Goal: Communication & Community: Answer question/provide support

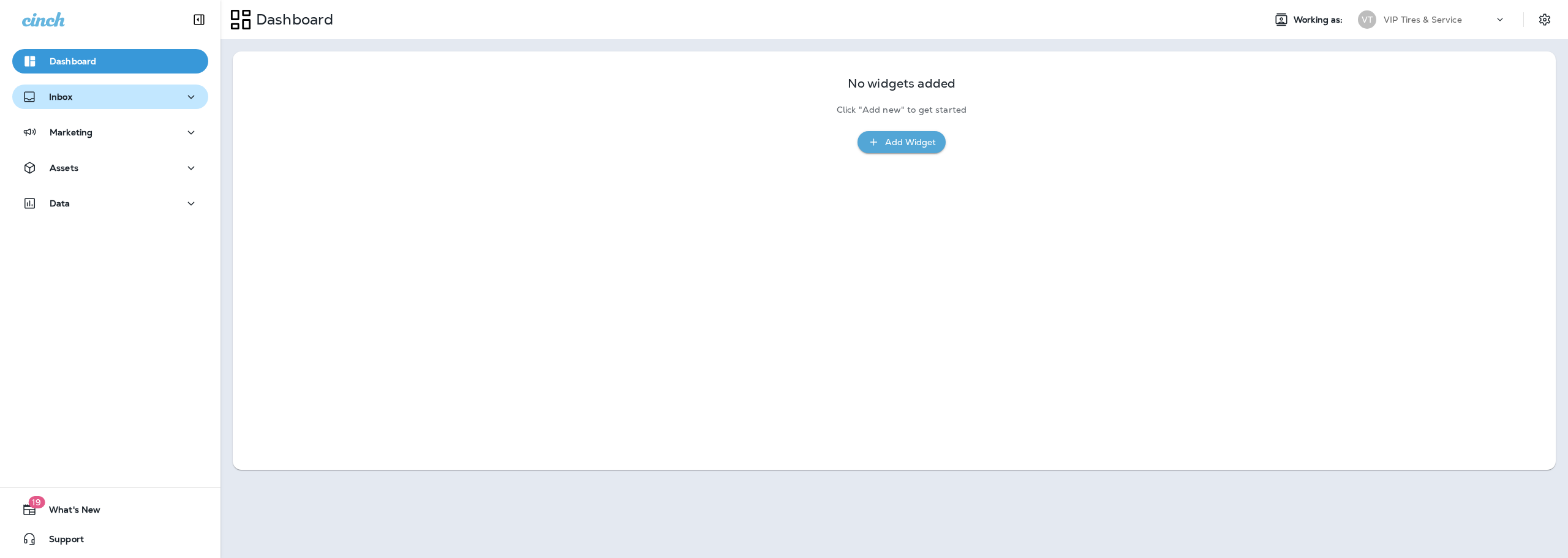
click at [184, 104] on icon "button" at bounding box center [191, 97] width 14 height 15
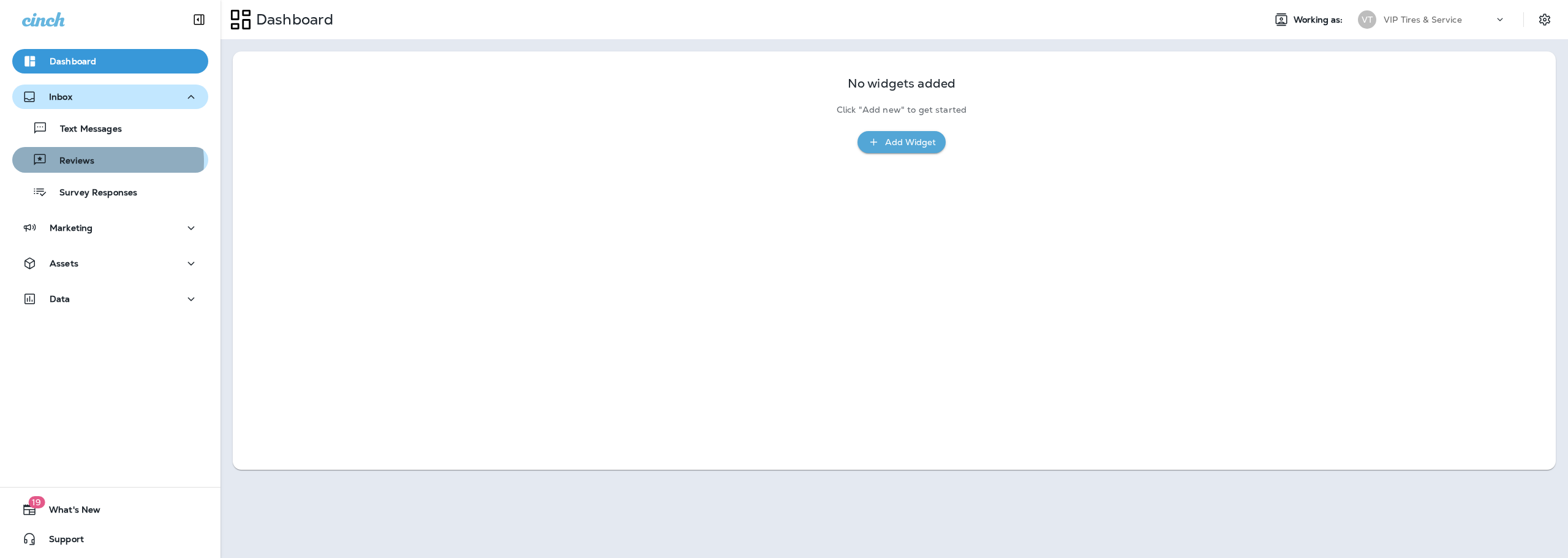
click at [106, 162] on div "Reviews" at bounding box center [110, 159] width 186 height 18
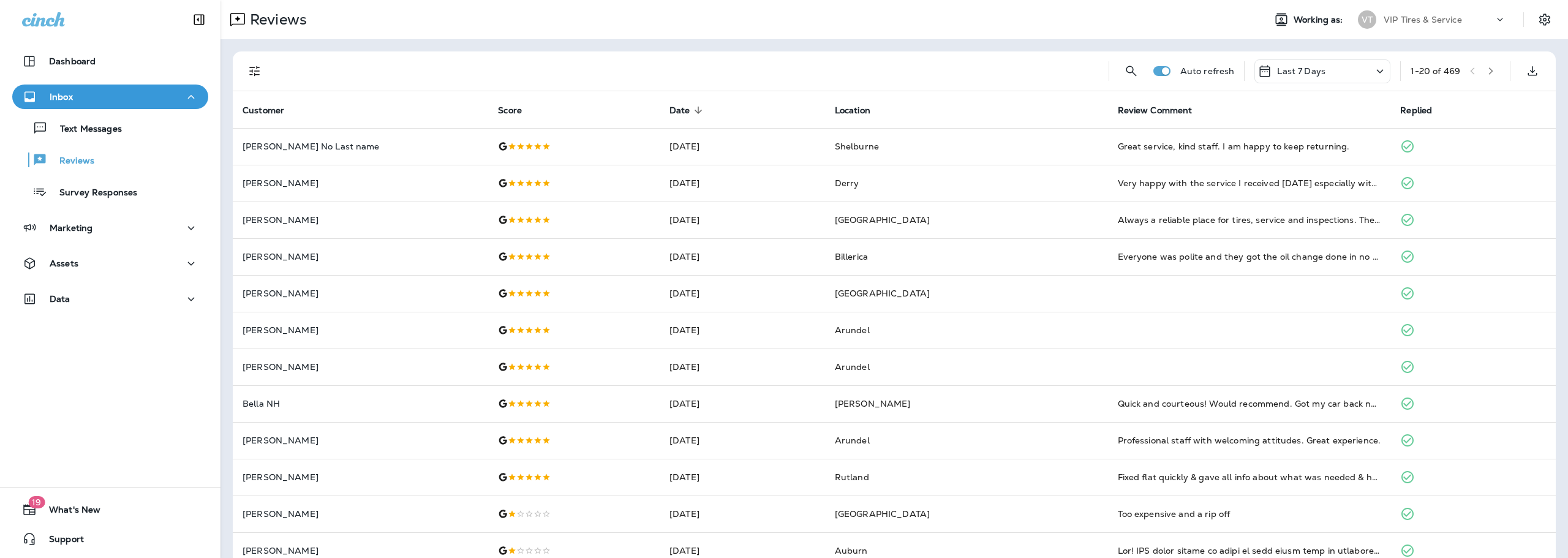
click at [402, 78] on div at bounding box center [688, 71] width 822 height 39
click at [259, 71] on icon "Filters" at bounding box center [254, 71] width 14 height 14
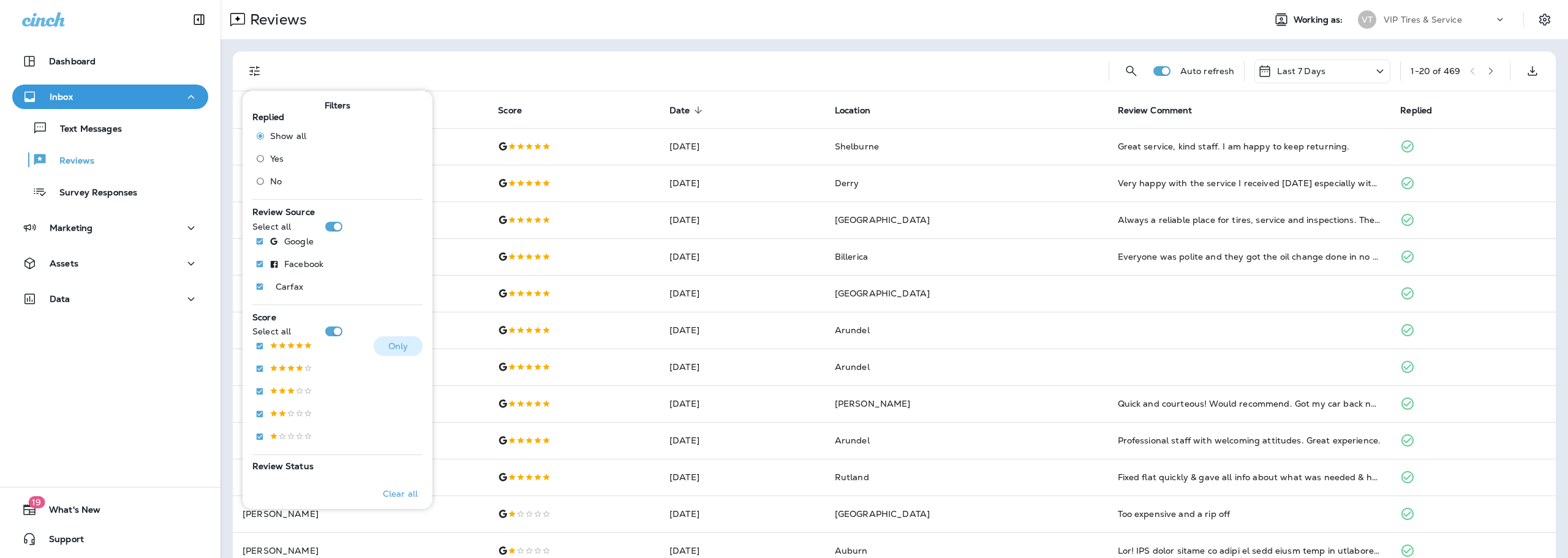
click at [384, 340] on button "Only" at bounding box center [398, 346] width 49 height 20
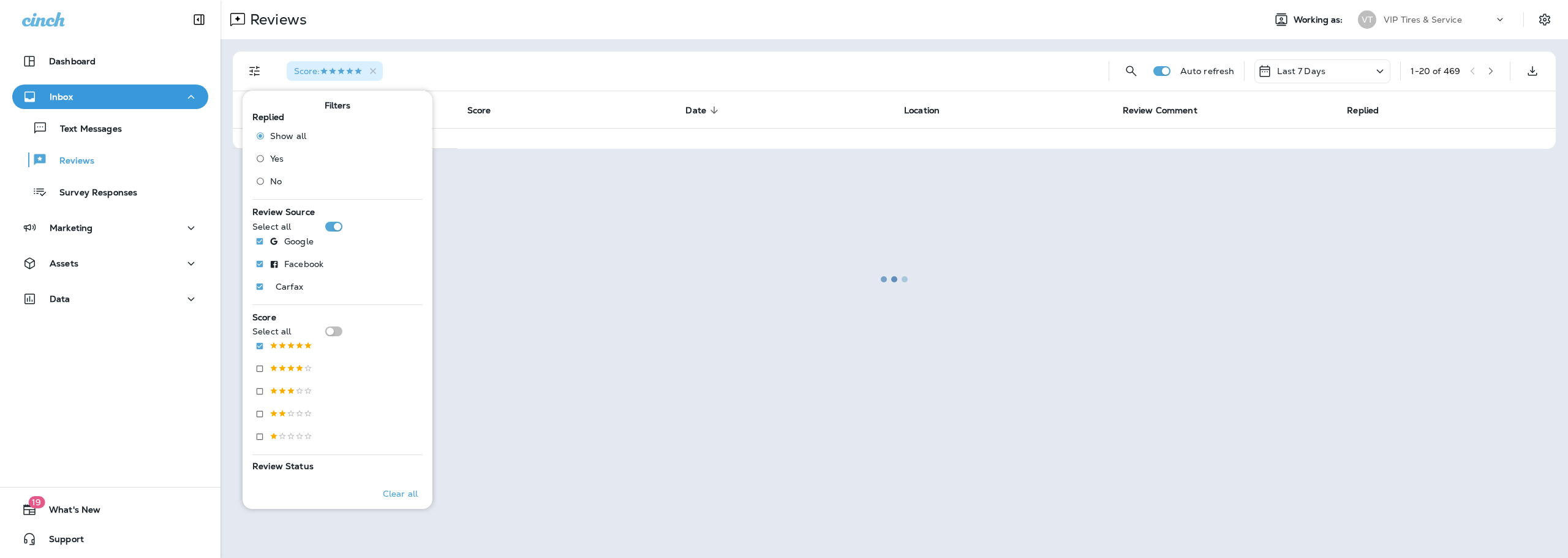
click at [617, 46] on div at bounding box center [894, 279] width 1345 height 555
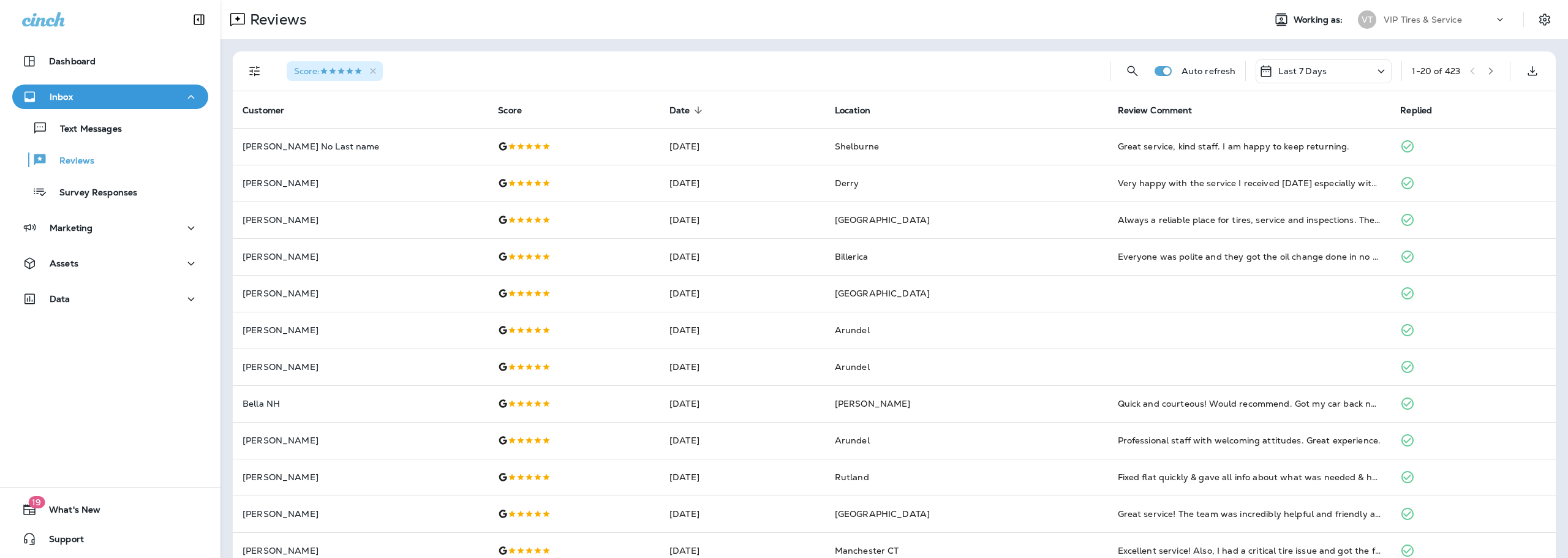
click at [629, 73] on div "Score :" at bounding box center [688, 71] width 823 height 39
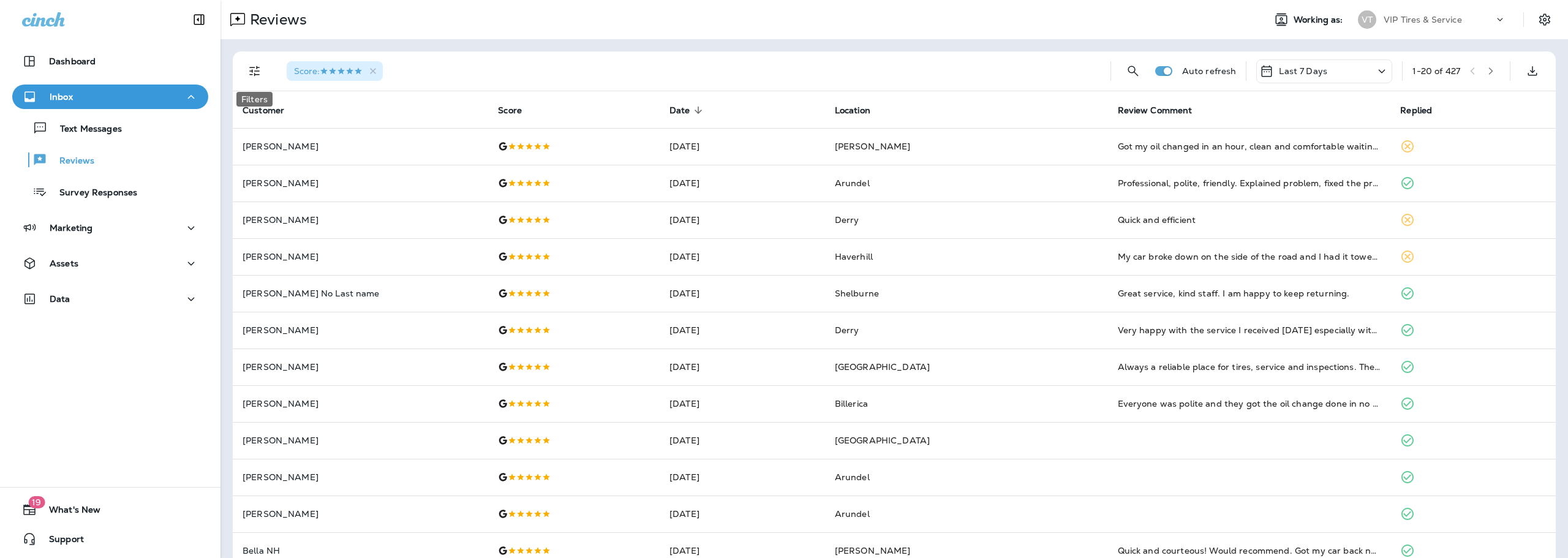
click at [261, 76] on icon "Filters" at bounding box center [254, 71] width 14 height 14
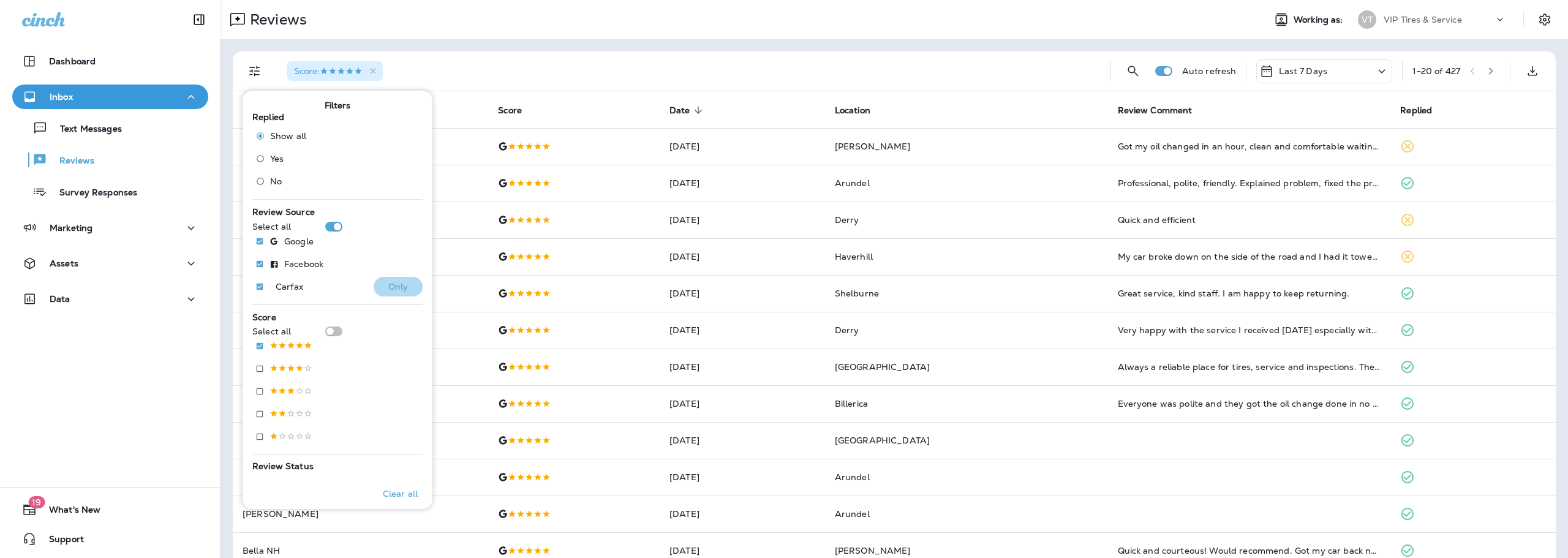
click at [400, 285] on p "Only" at bounding box center [398, 286] width 20 height 10
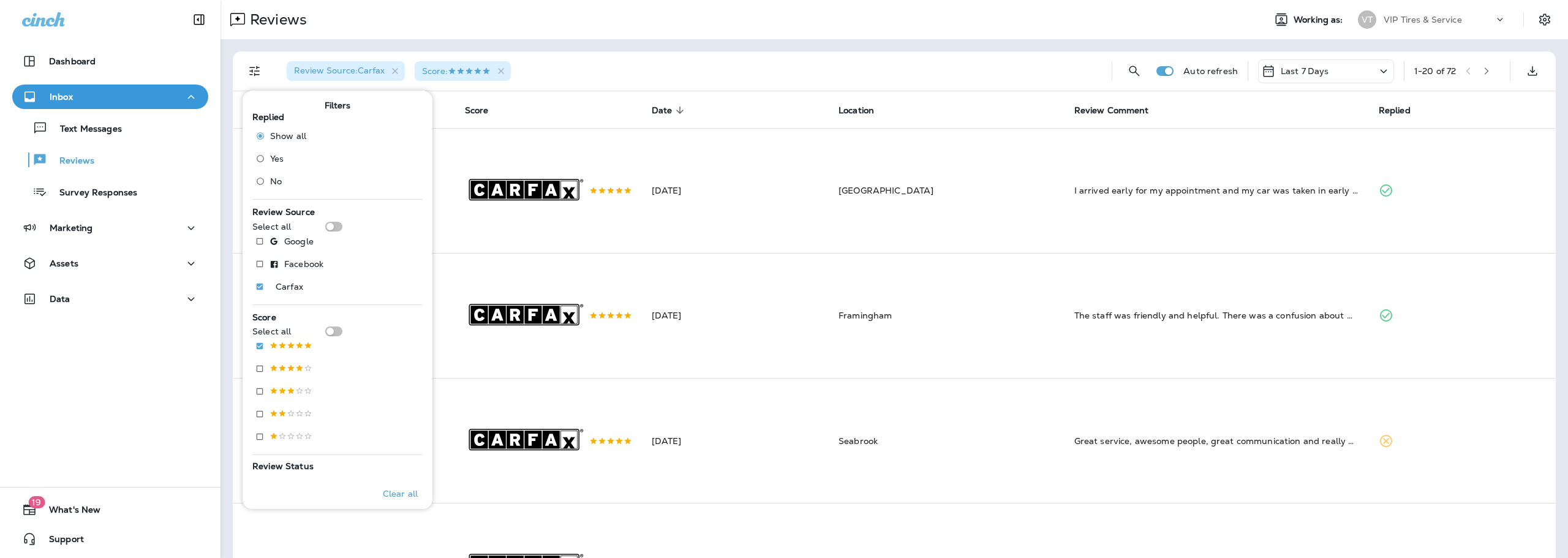
click at [609, 72] on div "Review Source : Carfax Score :" at bounding box center [689, 71] width 825 height 39
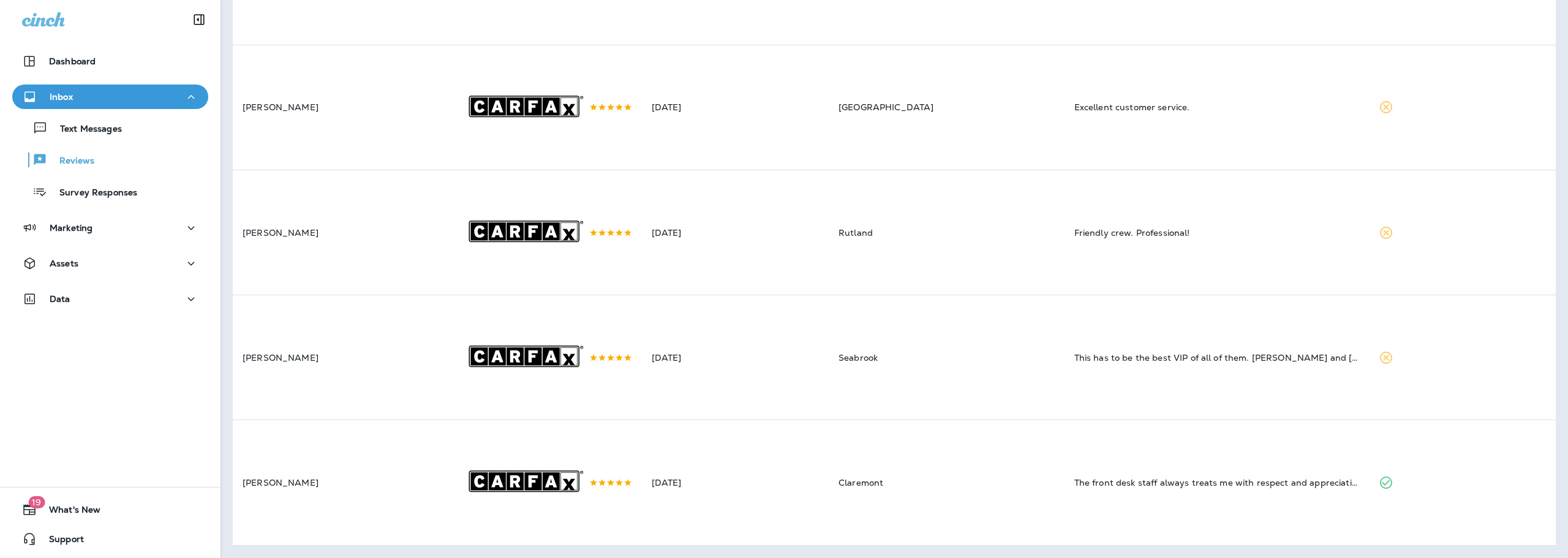
scroll to position [2160, 0]
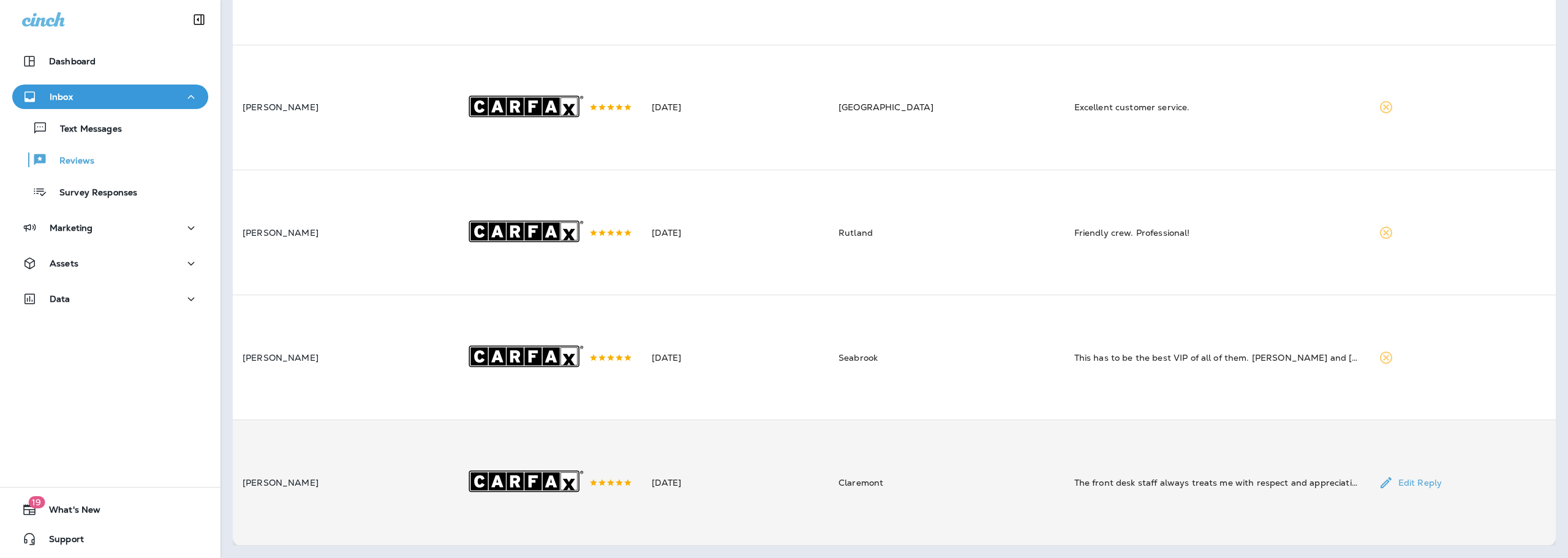
click at [766, 482] on td "[DATE]" at bounding box center [735, 482] width 187 height 125
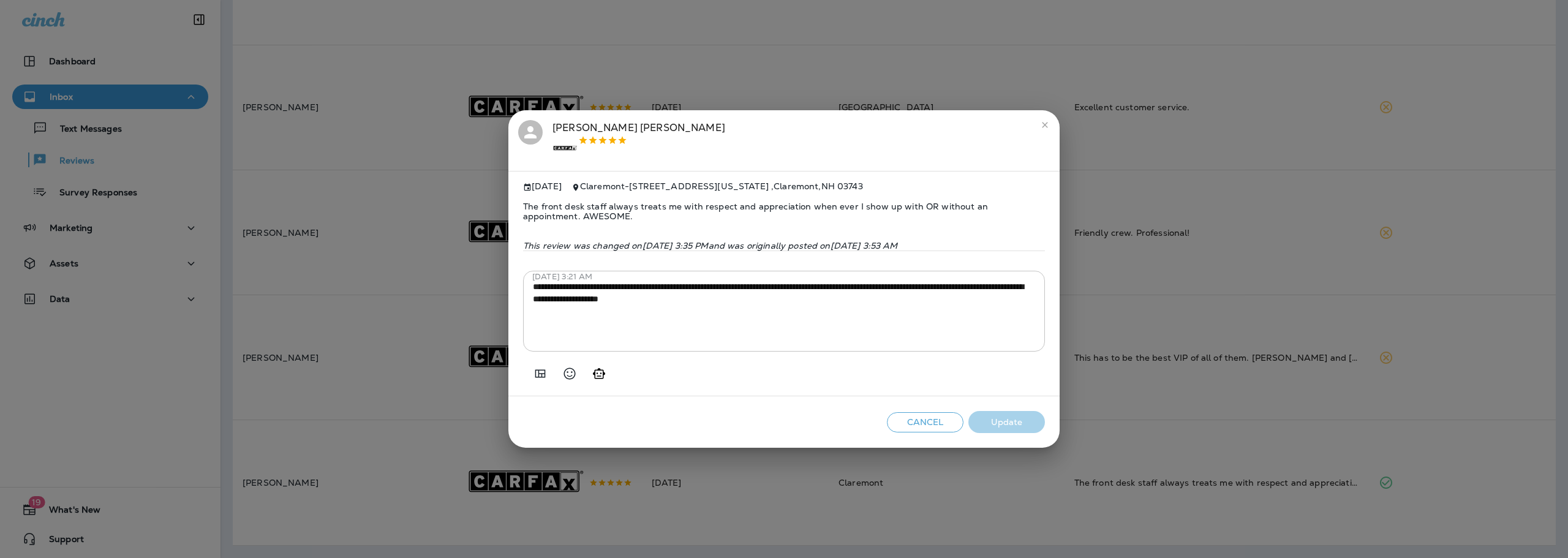
click at [836, 493] on div "**********" at bounding box center [784, 279] width 1568 height 558
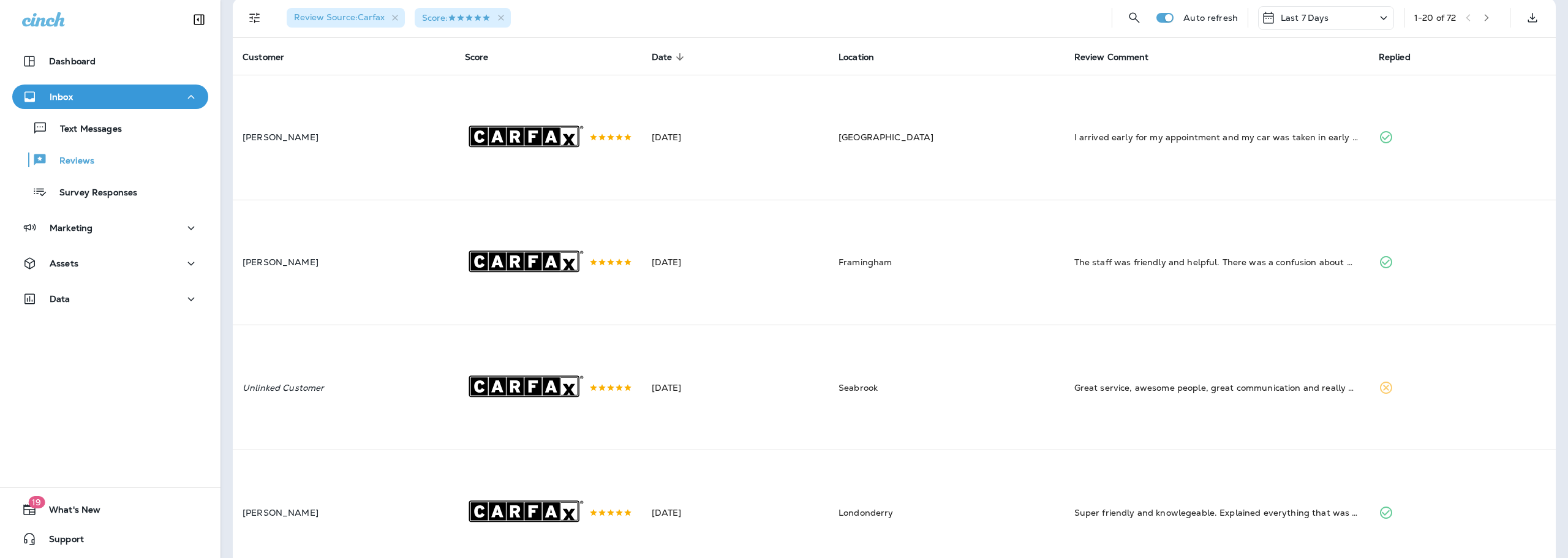
scroll to position [0, 0]
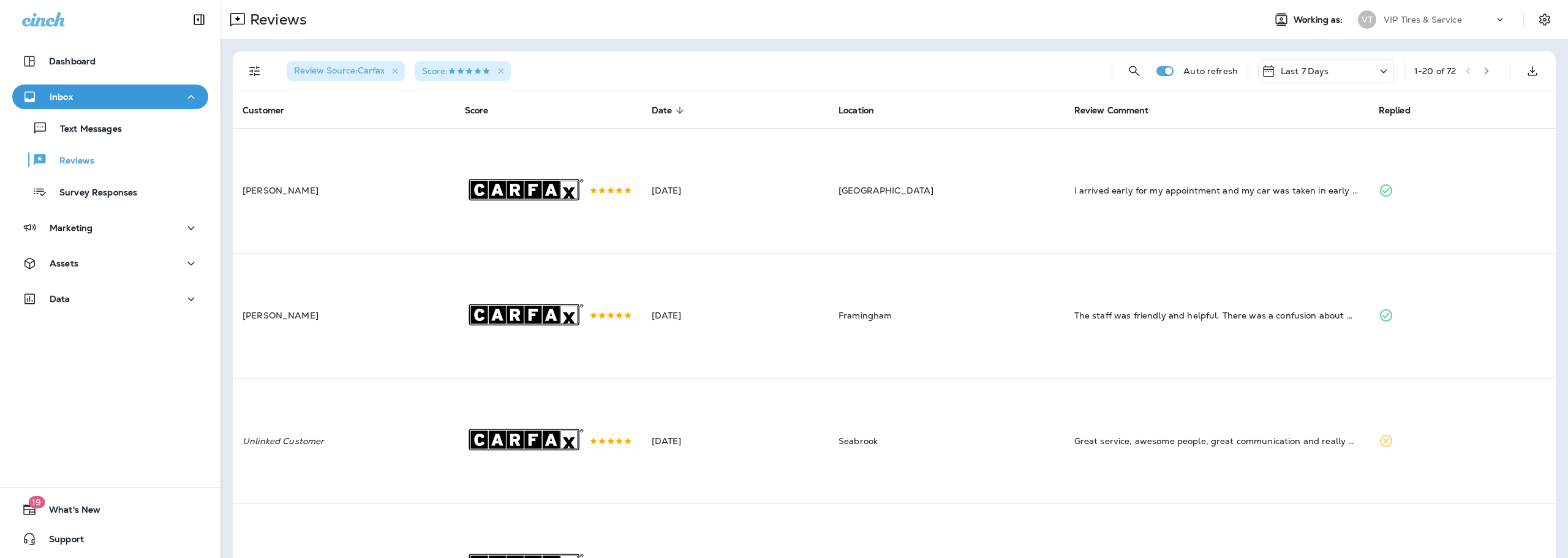
click at [267, 74] on div "Review Source : Carfax Score : Auto refresh Last 7 Days 1 - 20 of 72" at bounding box center [897, 71] width 1309 height 39
click at [252, 80] on button "Filters" at bounding box center [255, 72] width 25 height 25
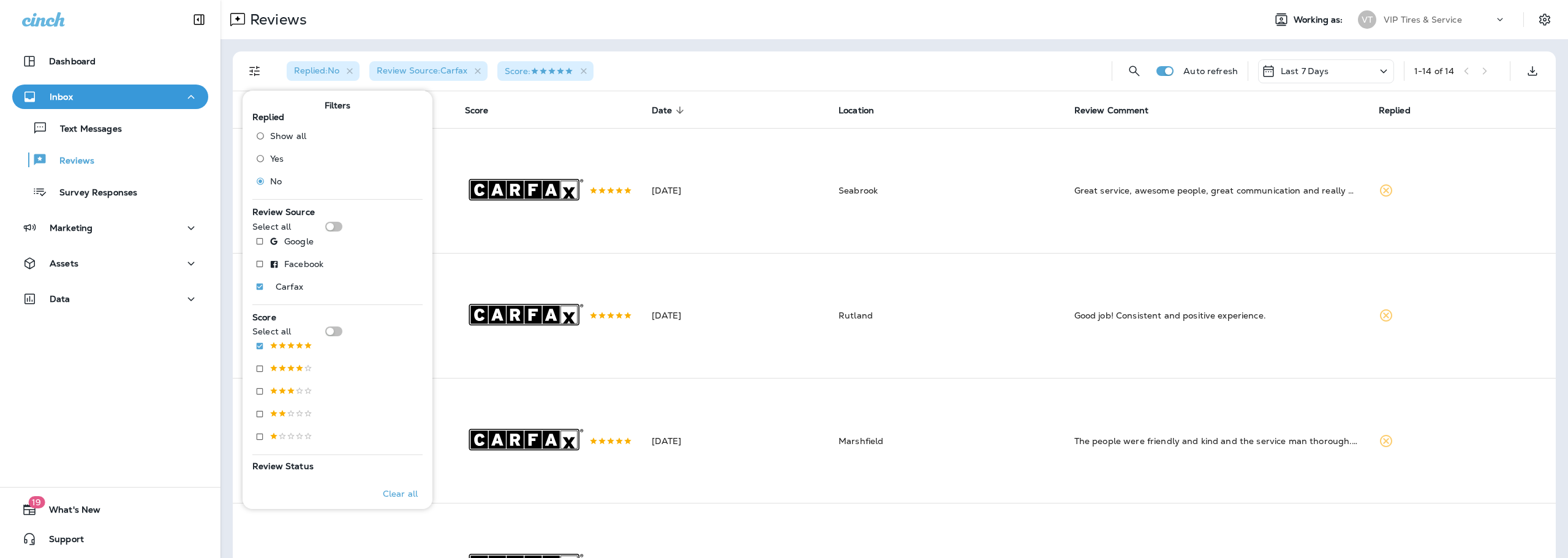
click at [632, 74] on div "Replied : No Review Source : Carfax Score :" at bounding box center [689, 71] width 825 height 39
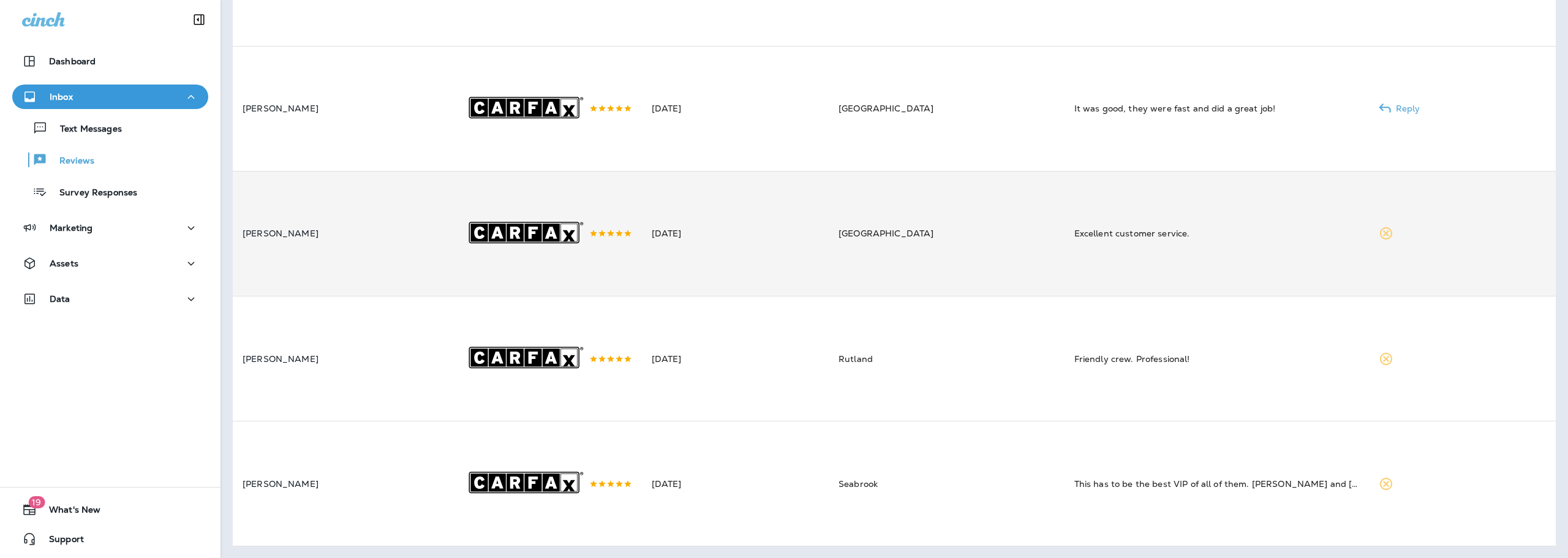
scroll to position [1399, 0]
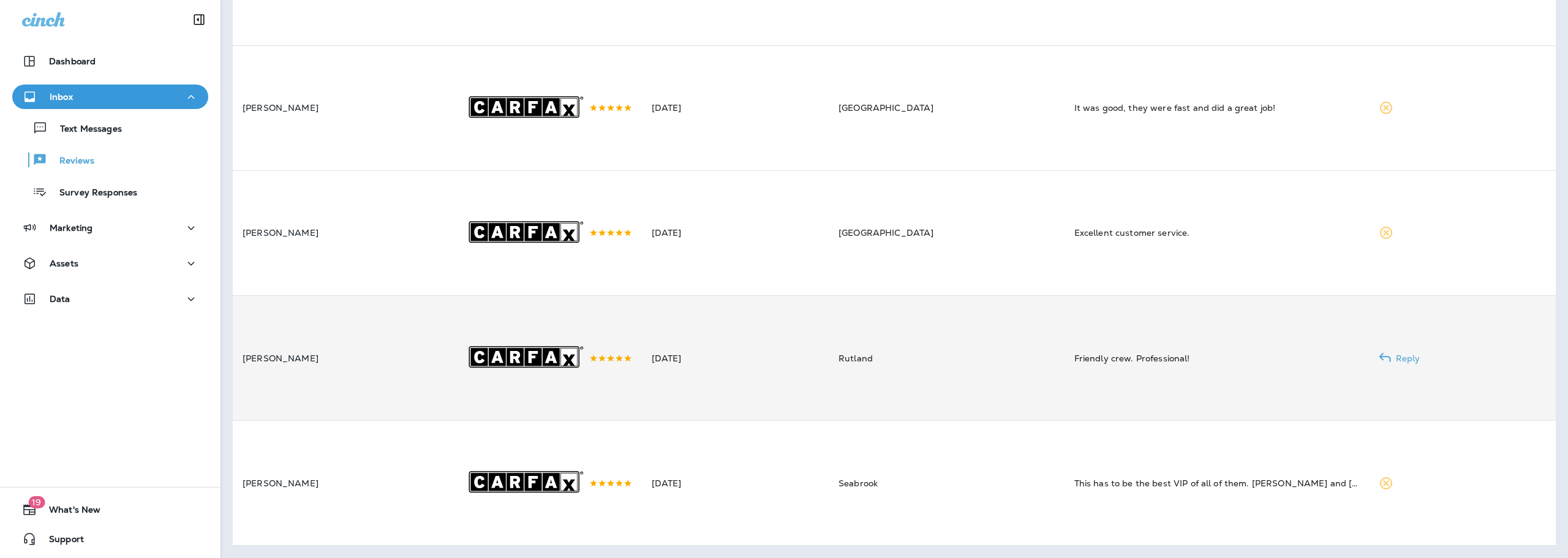
click at [745, 362] on td "[DATE]" at bounding box center [735, 357] width 187 height 125
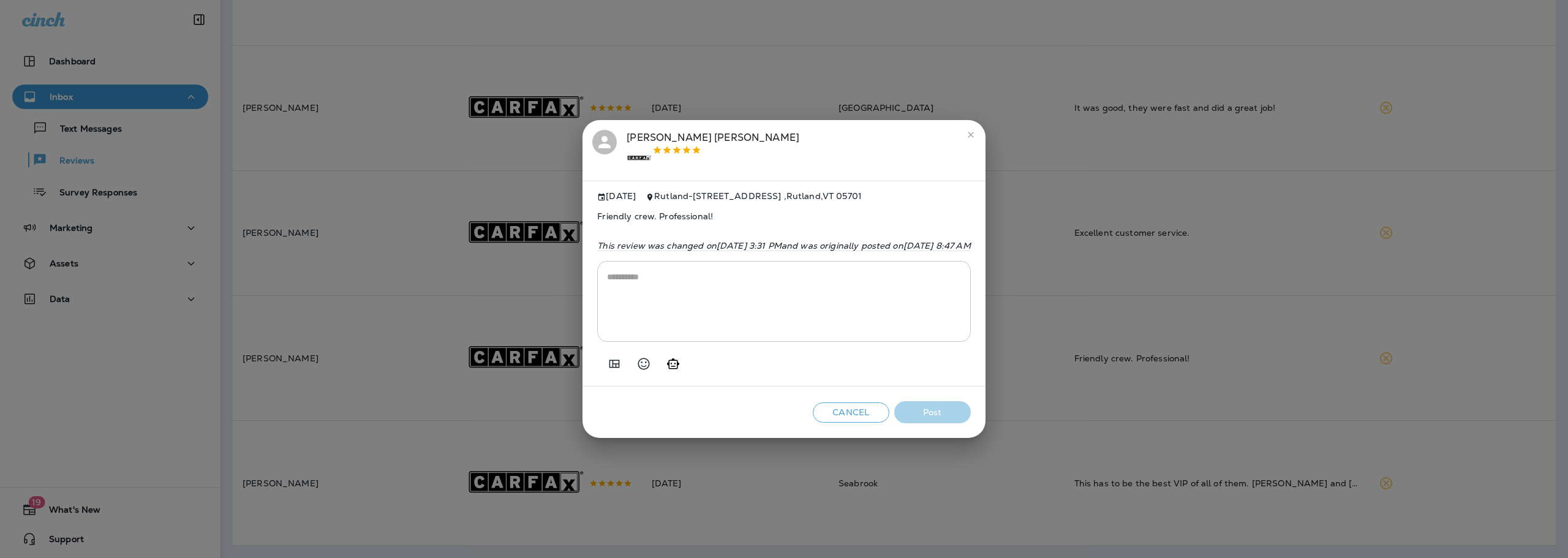
click at [607, 371] on icon "Add in a premade template" at bounding box center [613, 363] width 14 height 14
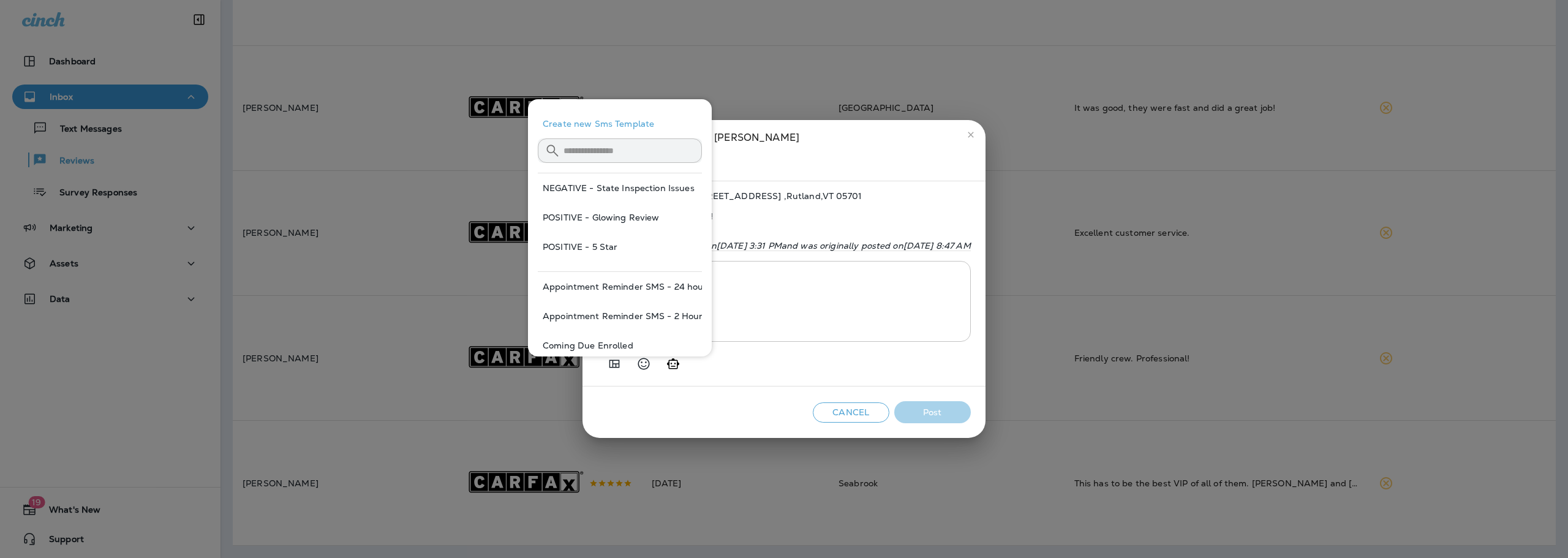
click at [629, 242] on button "POSITIVE - 5 Star" at bounding box center [620, 246] width 164 height 30
type textarea "**********"
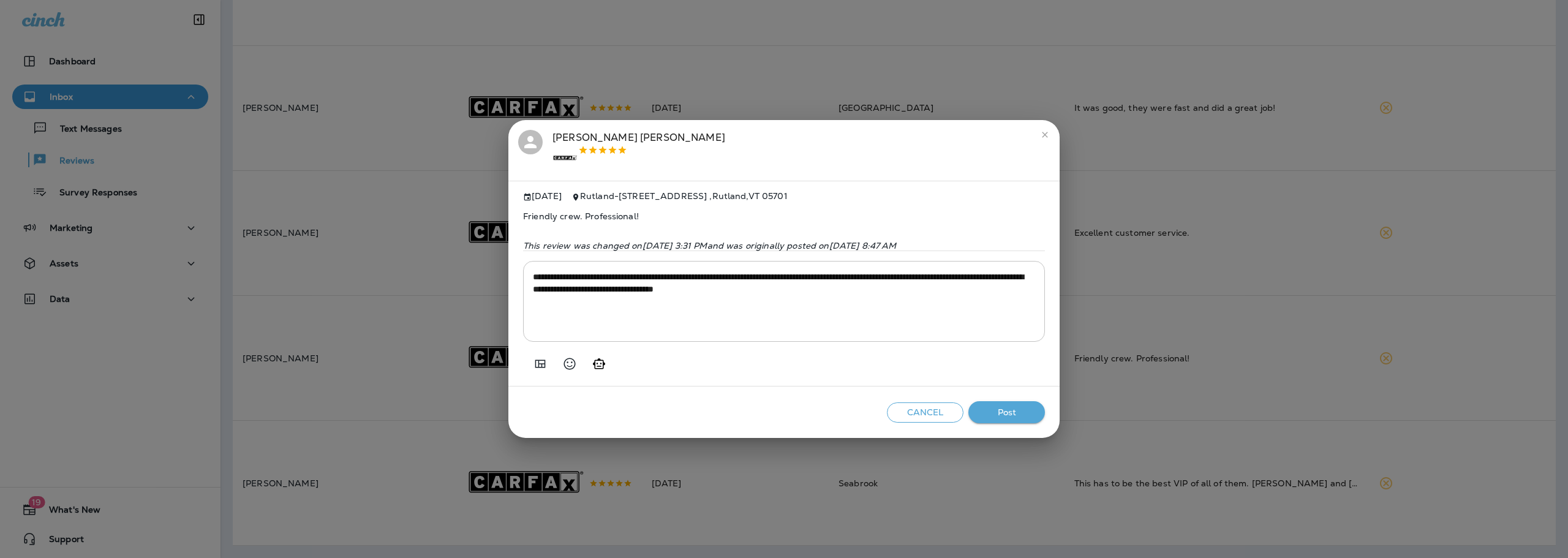
click at [993, 419] on button "Post" at bounding box center [1006, 413] width 76 height 23
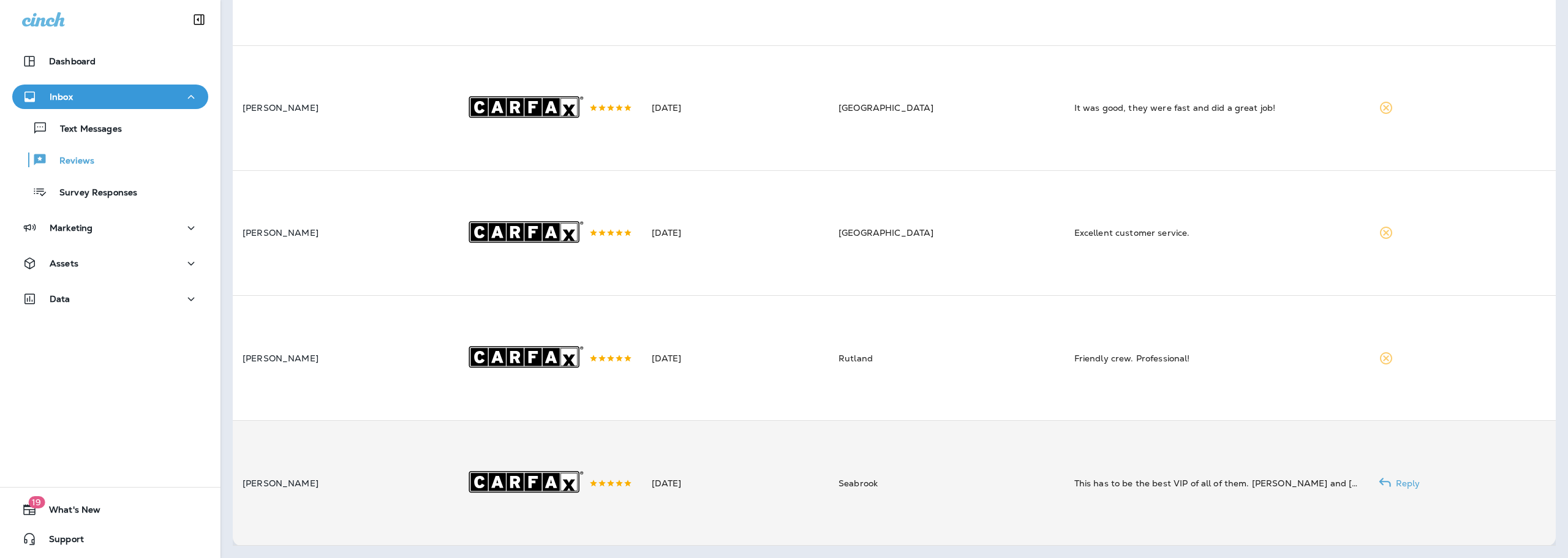
click at [926, 502] on td "Seabrook" at bounding box center [946, 483] width 236 height 125
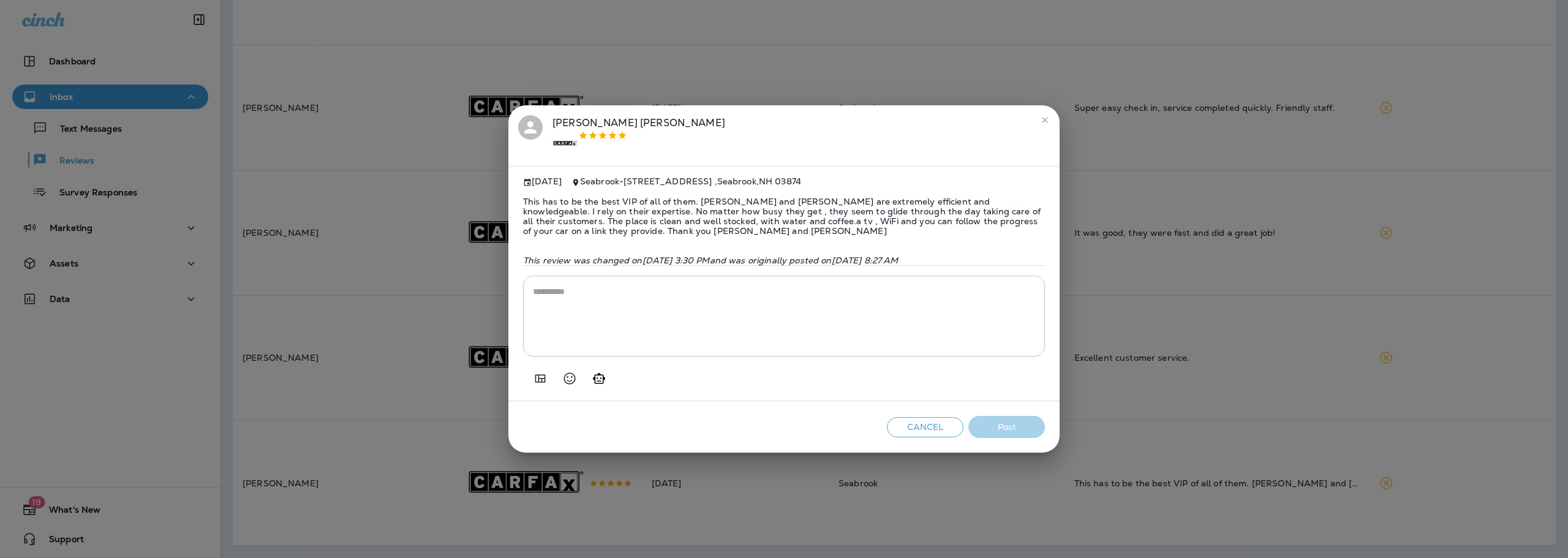
scroll to position [1270, 0]
click at [533, 384] on icon "Add in a premade template" at bounding box center [540, 378] width 14 height 14
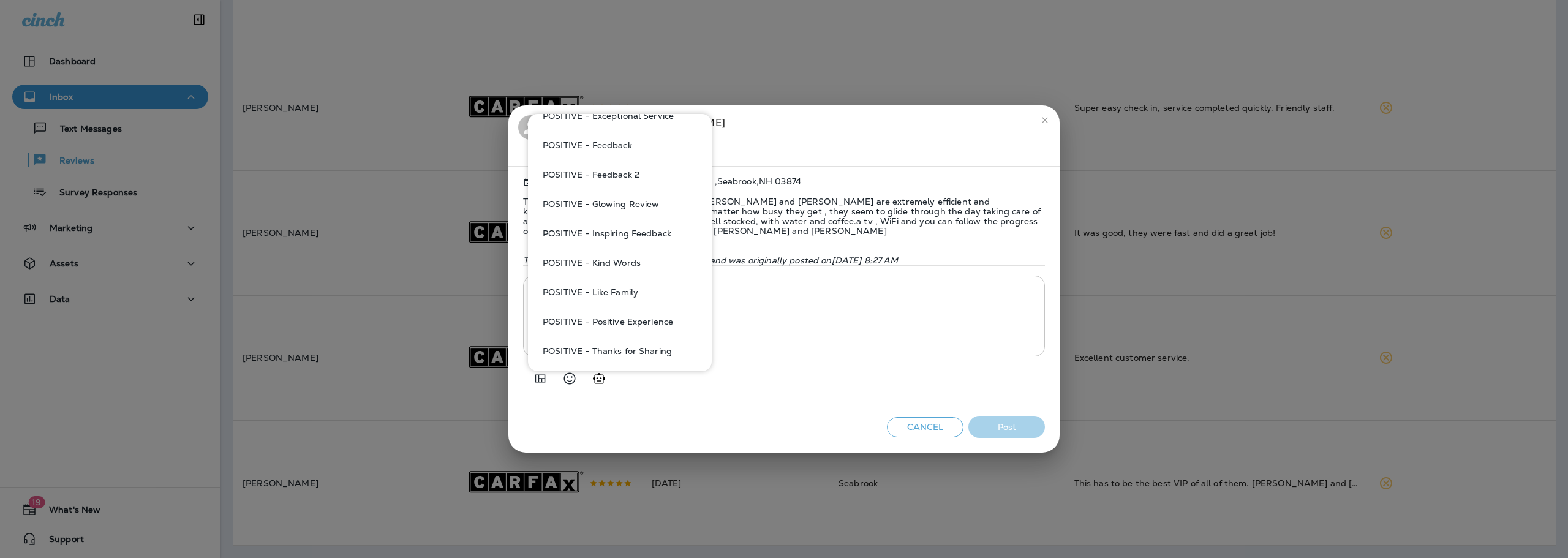
scroll to position [980, 0]
click at [638, 203] on button "POSITIVE - Glowing Review" at bounding box center [620, 203] width 164 height 30
type textarea "**********"
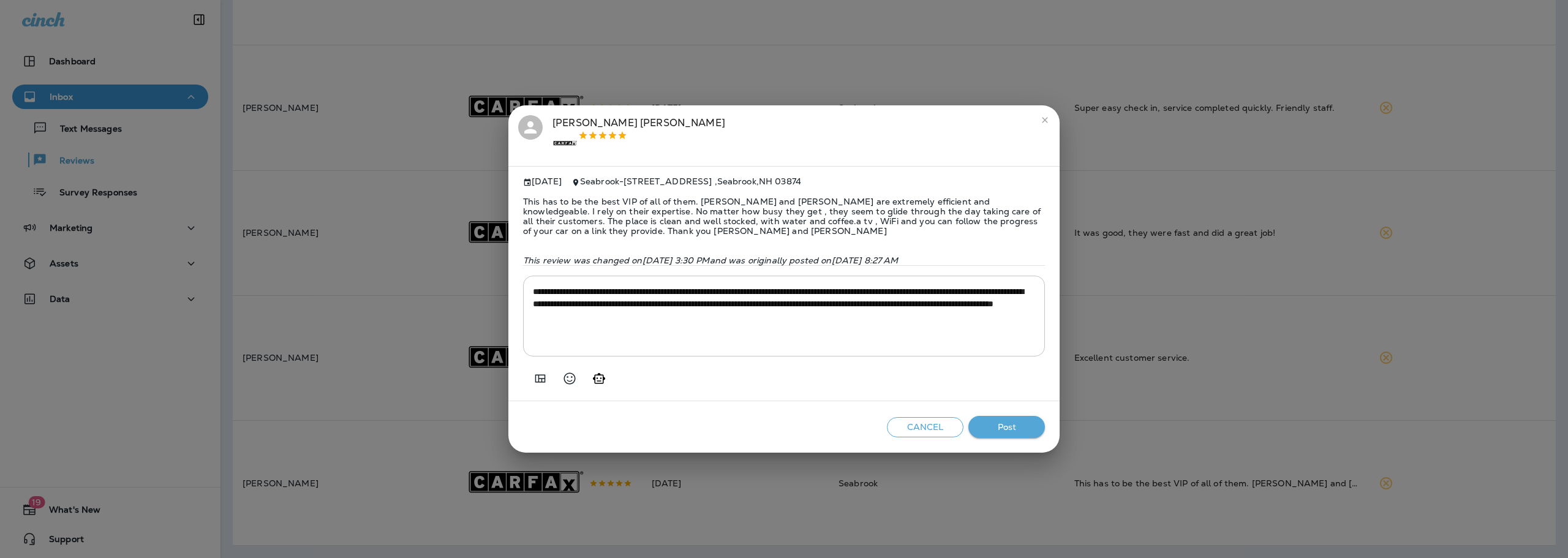
click at [1016, 432] on button "Post" at bounding box center [1006, 427] width 76 height 23
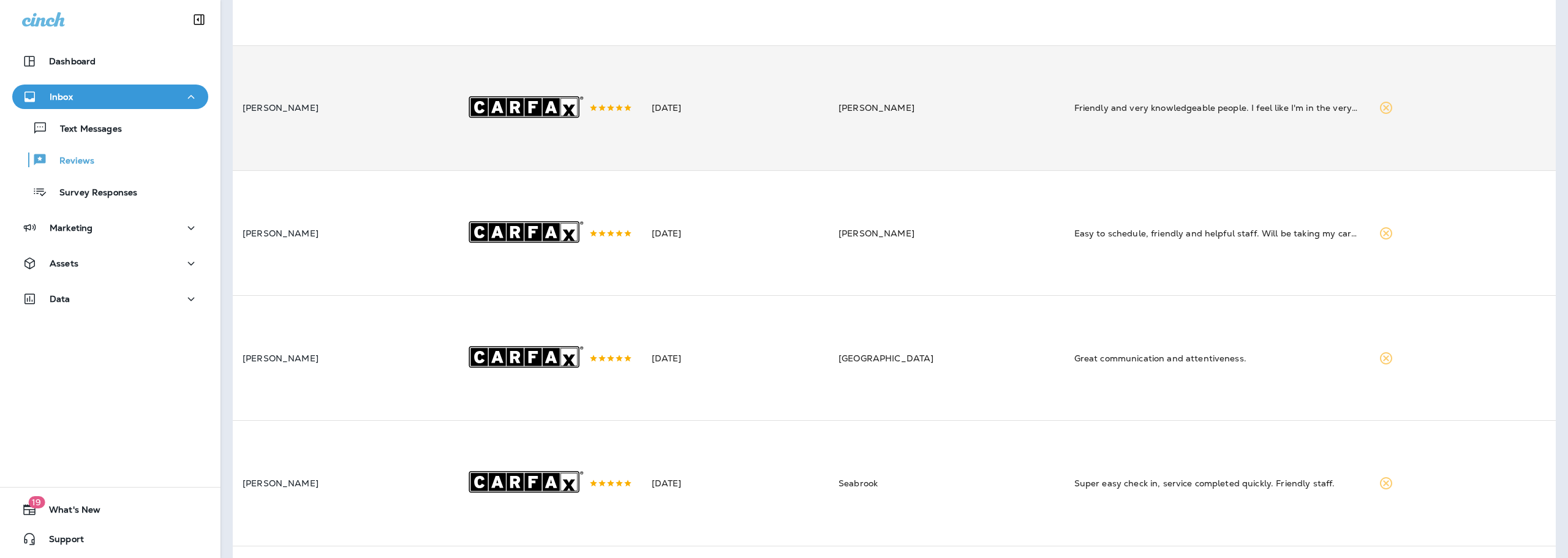
scroll to position [535, 0]
